Goal: Navigation & Orientation: Find specific page/section

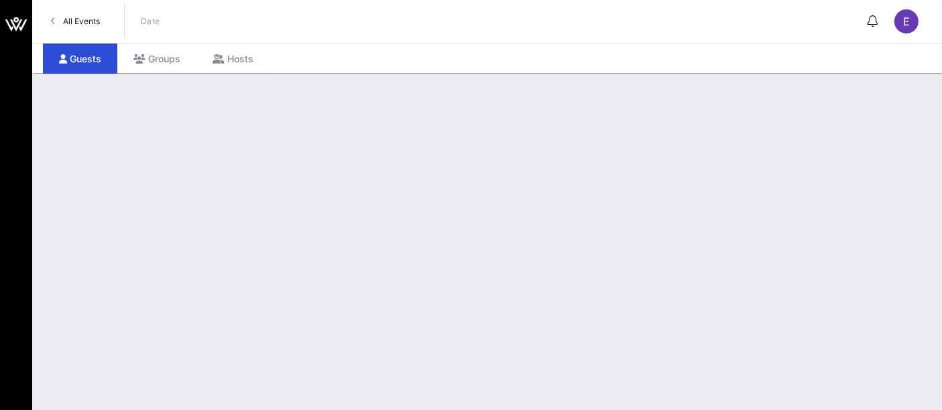
click at [79, 25] on span "All Events" at bounding box center [81, 21] width 37 height 10
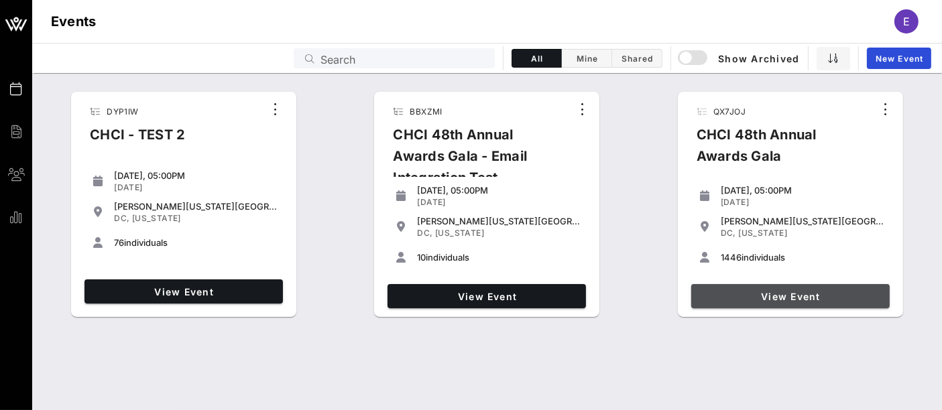
click at [747, 298] on span "View Event" at bounding box center [791, 296] width 188 height 11
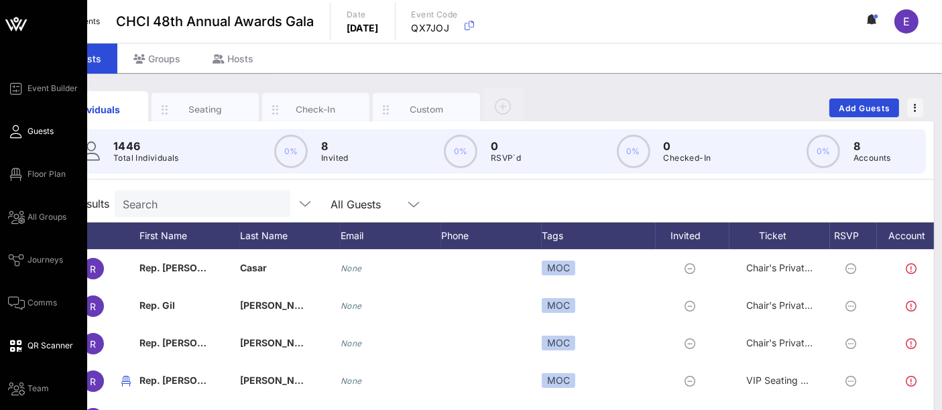
scroll to position [86, 0]
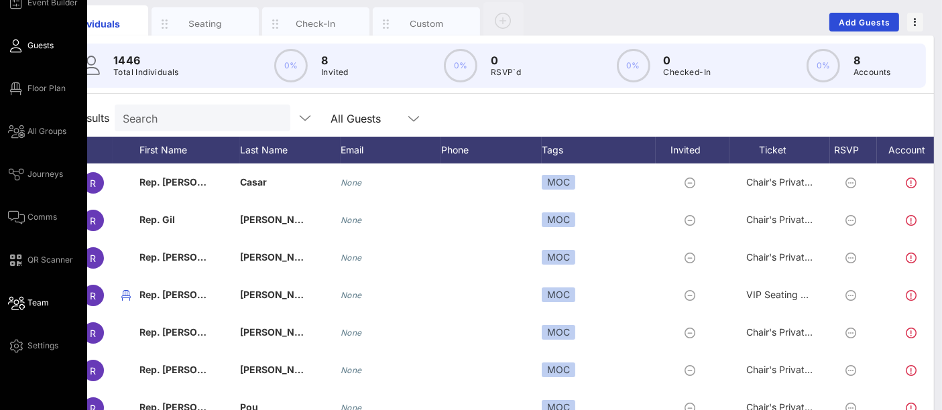
click at [39, 308] on link "Team" at bounding box center [28, 303] width 41 height 16
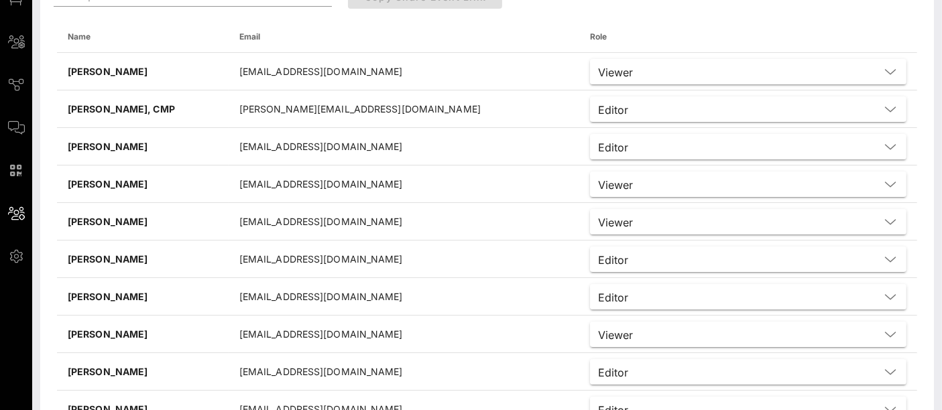
scroll to position [176, 0]
